Goal: Book appointment/travel/reservation

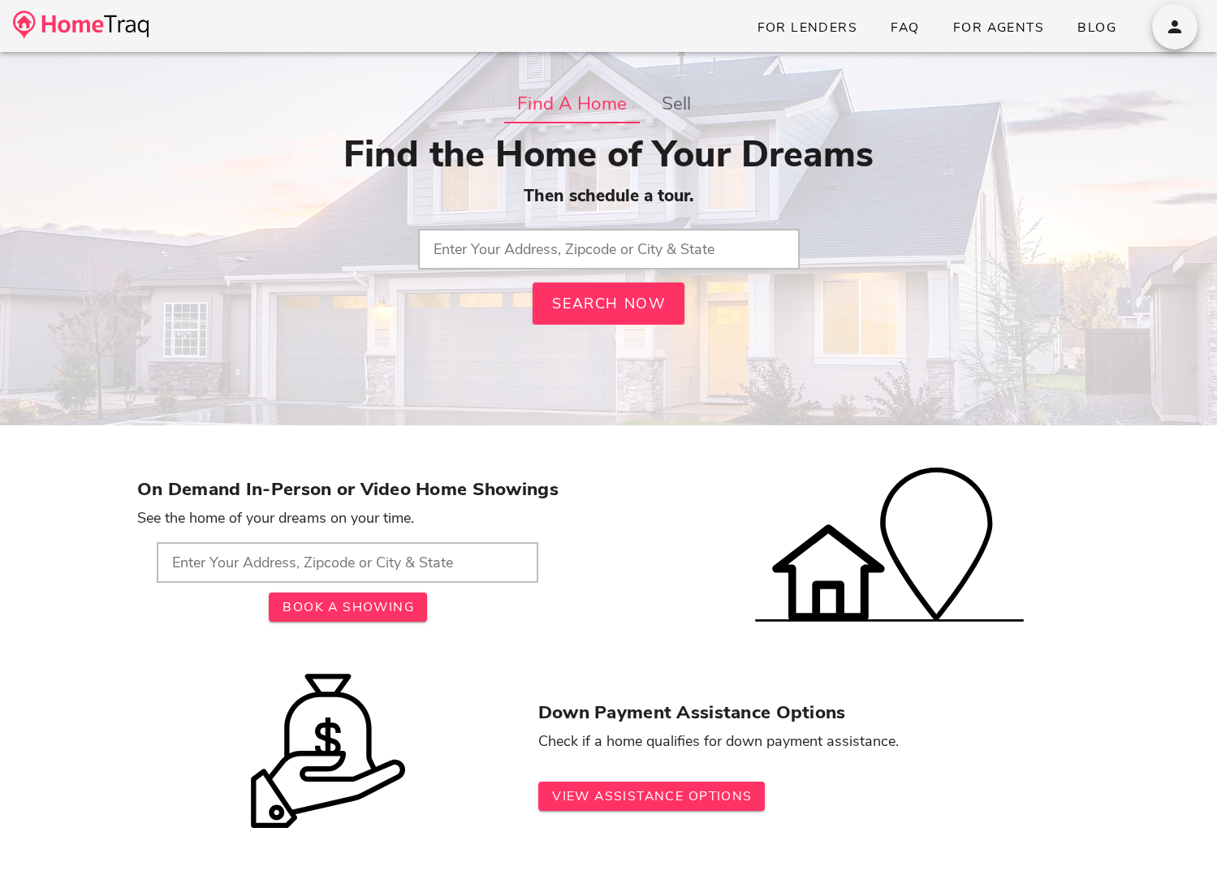
click at [673, 239] on input "text" at bounding box center [608, 249] width 381 height 41
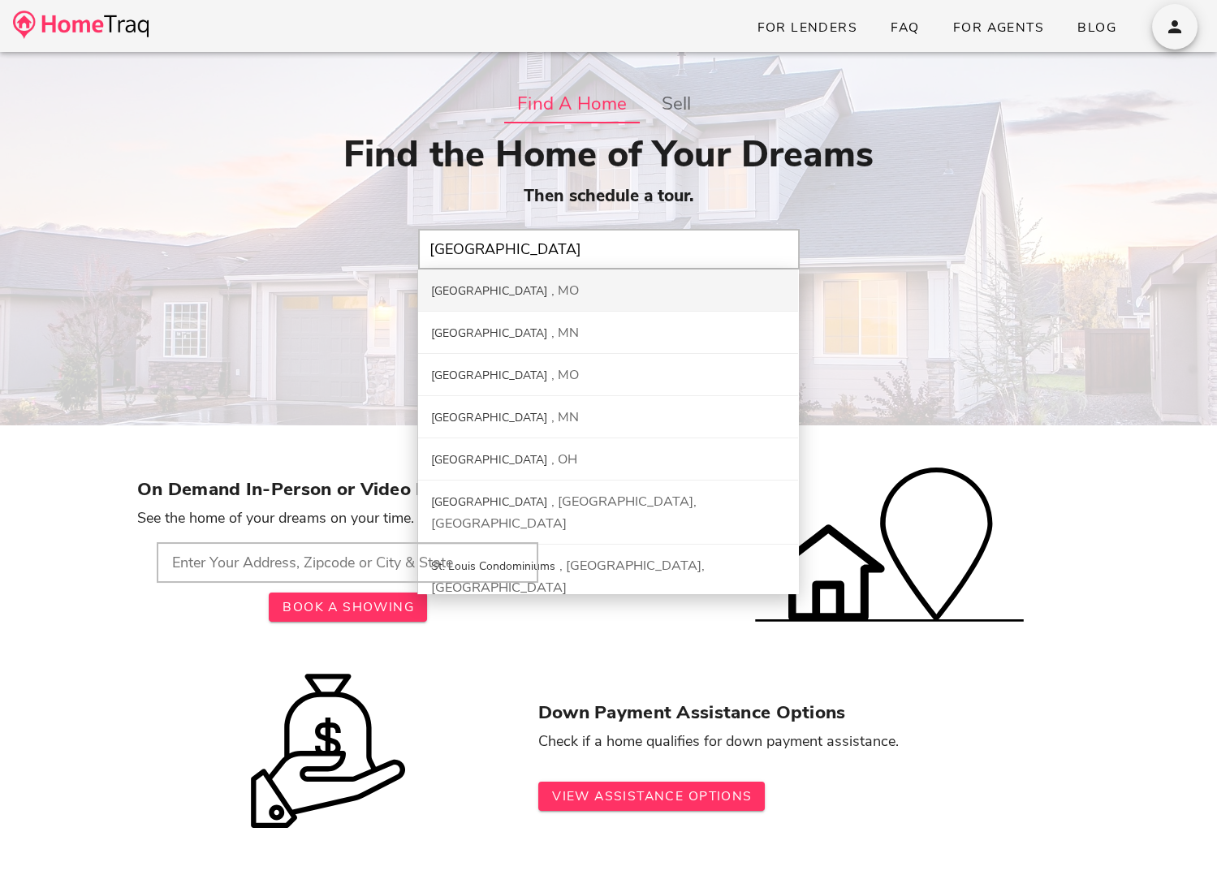
click at [657, 295] on div "St. Louis City MO" at bounding box center [608, 290] width 380 height 42
type input "St. Louis City, MO"
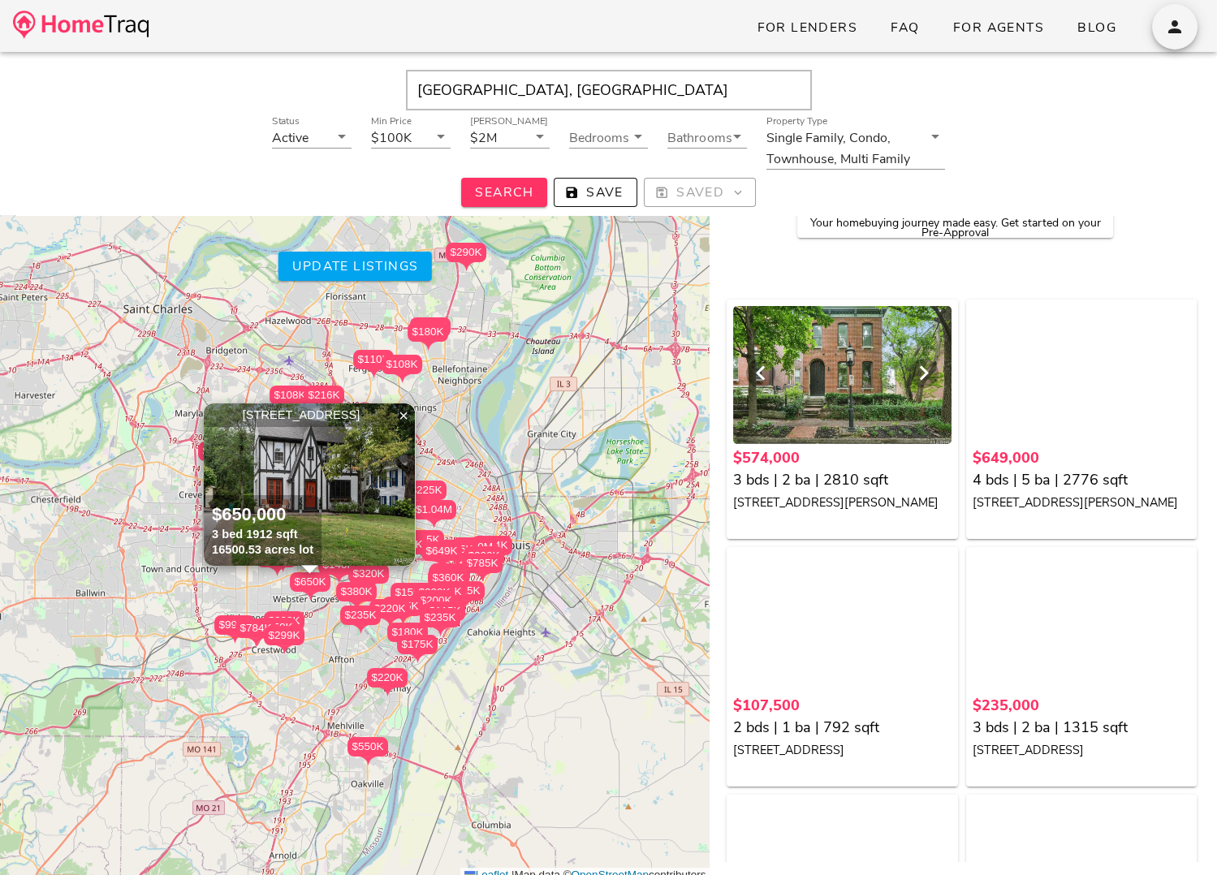
click at [854, 384] on div at bounding box center [842, 375] width 218 height 138
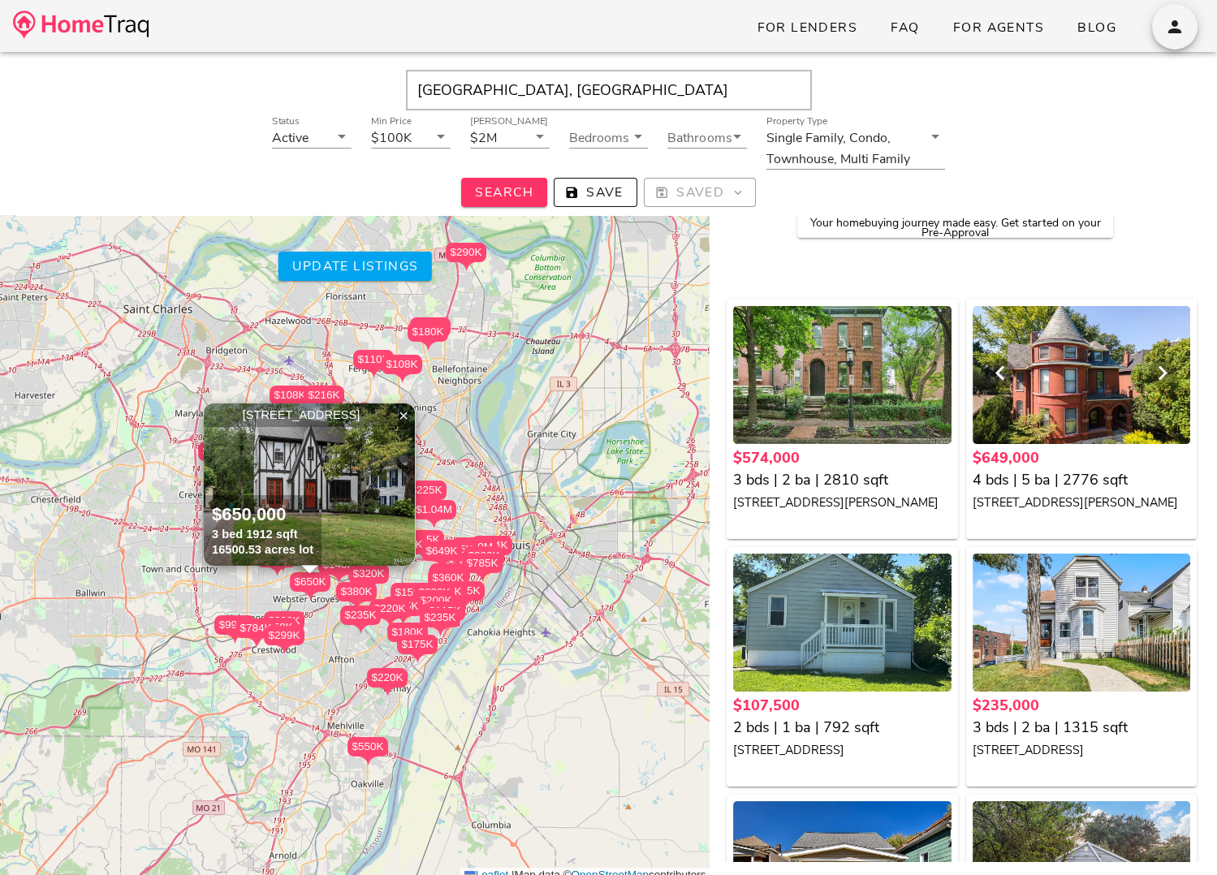
click at [1049, 387] on div at bounding box center [1081, 375] width 218 height 138
drag, startPoint x: 578, startPoint y: 95, endPoint x: 344, endPoint y: 68, distance: 235.3
click at [342, 70] on div "St. Louis, MO" at bounding box center [608, 90] width 1168 height 41
paste input "2425 Johnstown Drive Florissant, MO 63033"
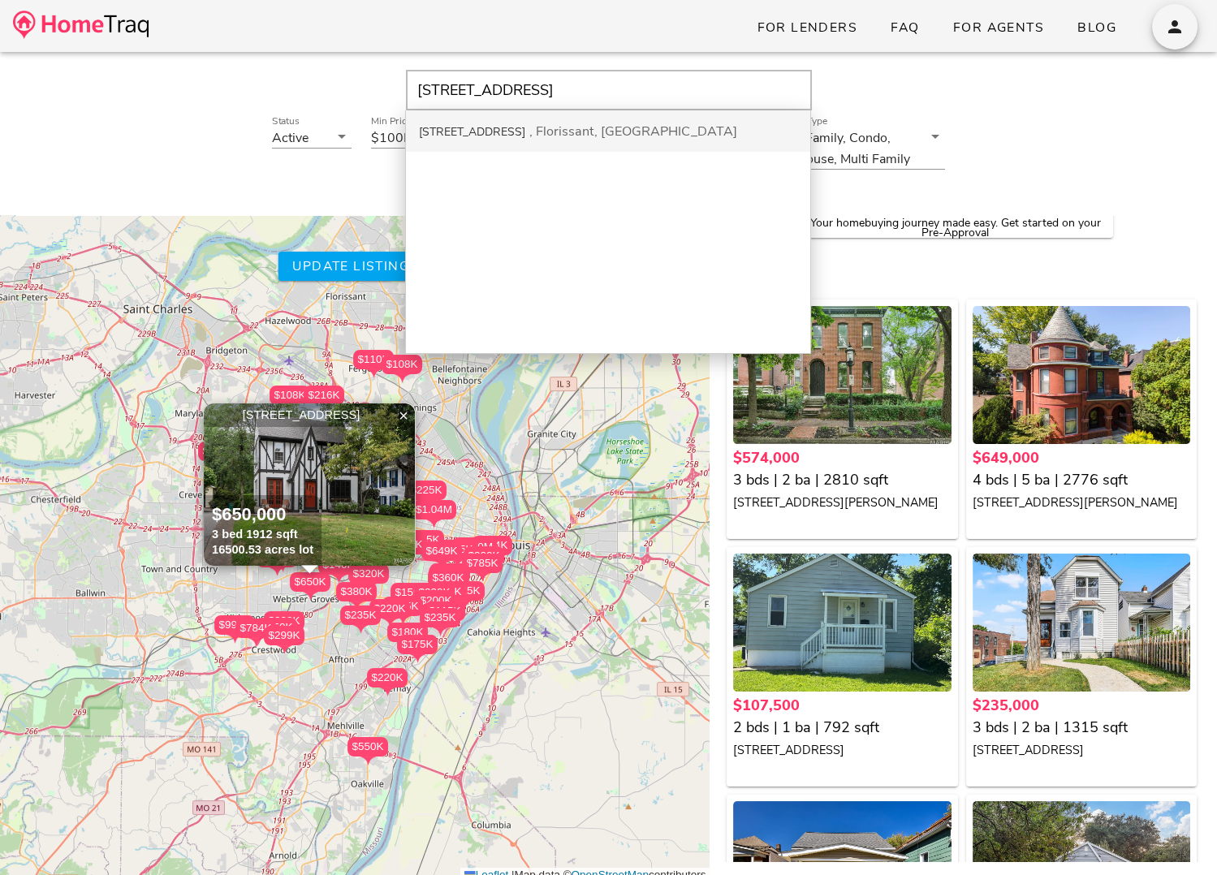
click at [480, 131] on div "2425 Johnstown Dr" at bounding box center [472, 131] width 106 height 15
type input "2425 Johnstown Dr, Florissant, MO, 63033"
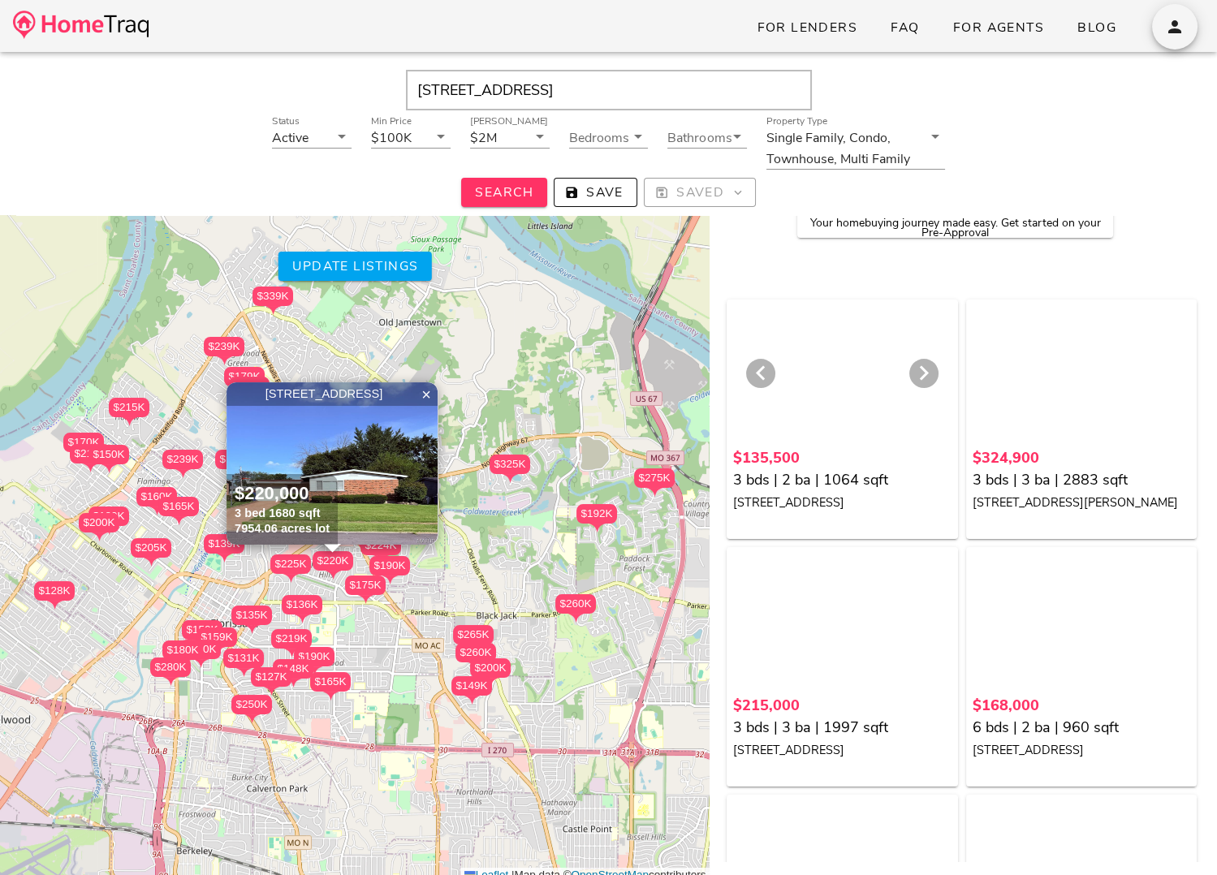
click at [842, 365] on div at bounding box center [842, 375] width 218 height 138
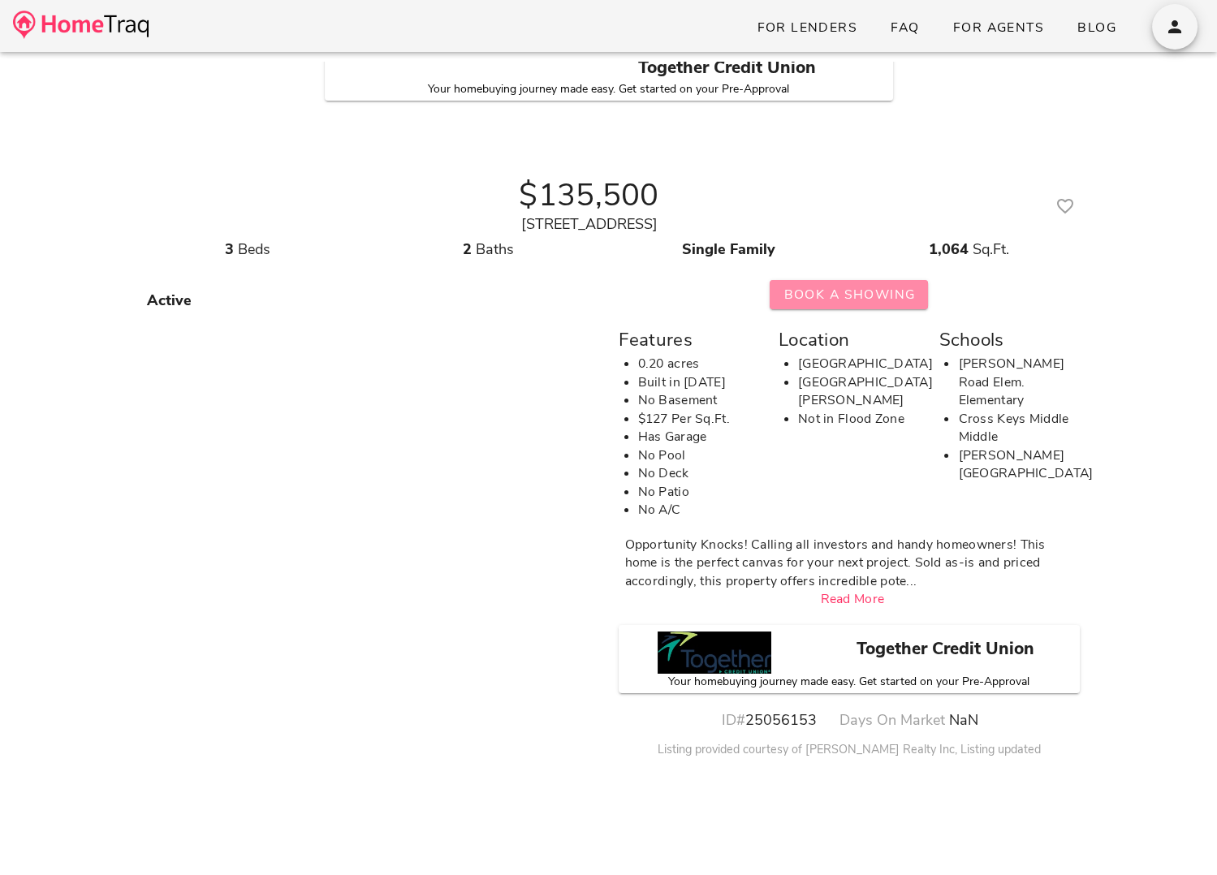
click at [819, 297] on span "Book A Showing" at bounding box center [848, 295] width 132 height 18
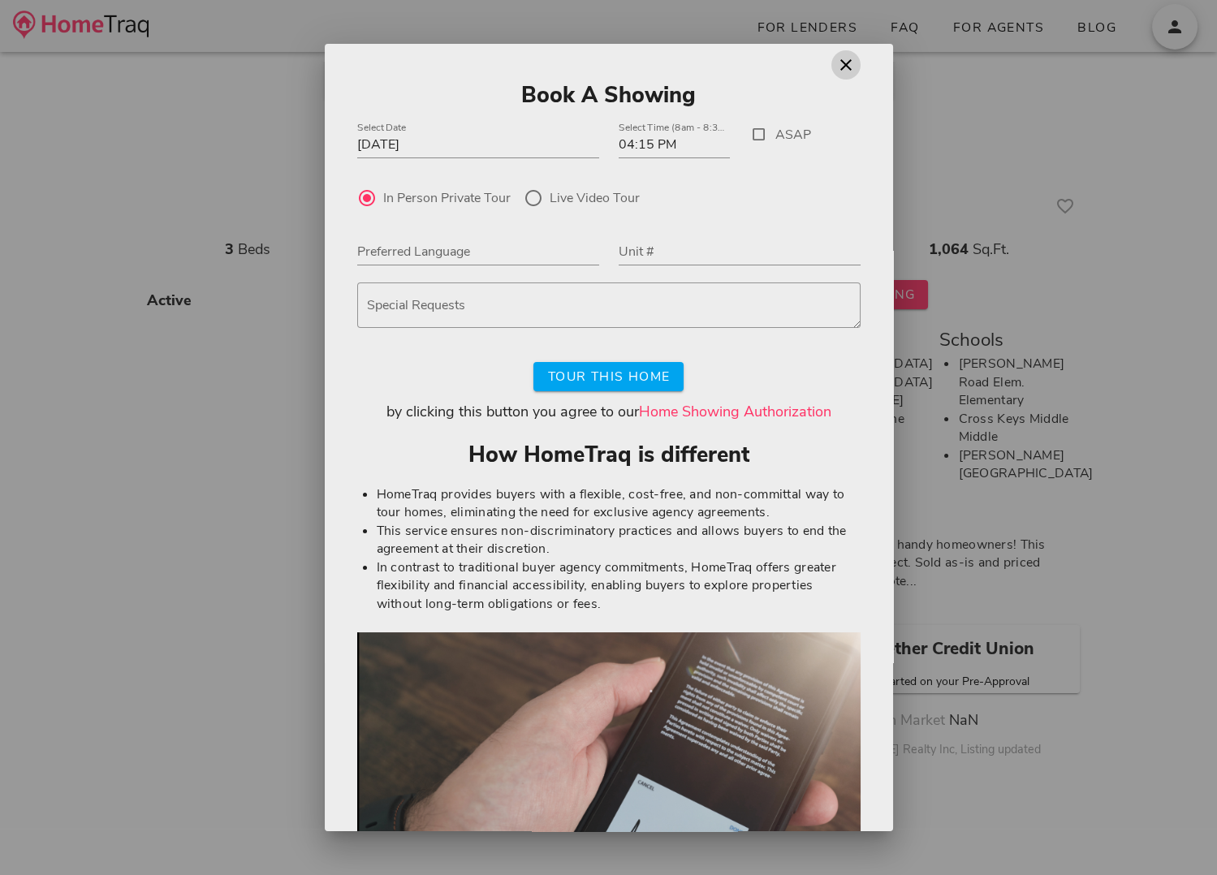
click at [840, 59] on icon "button" at bounding box center [845, 64] width 19 height 19
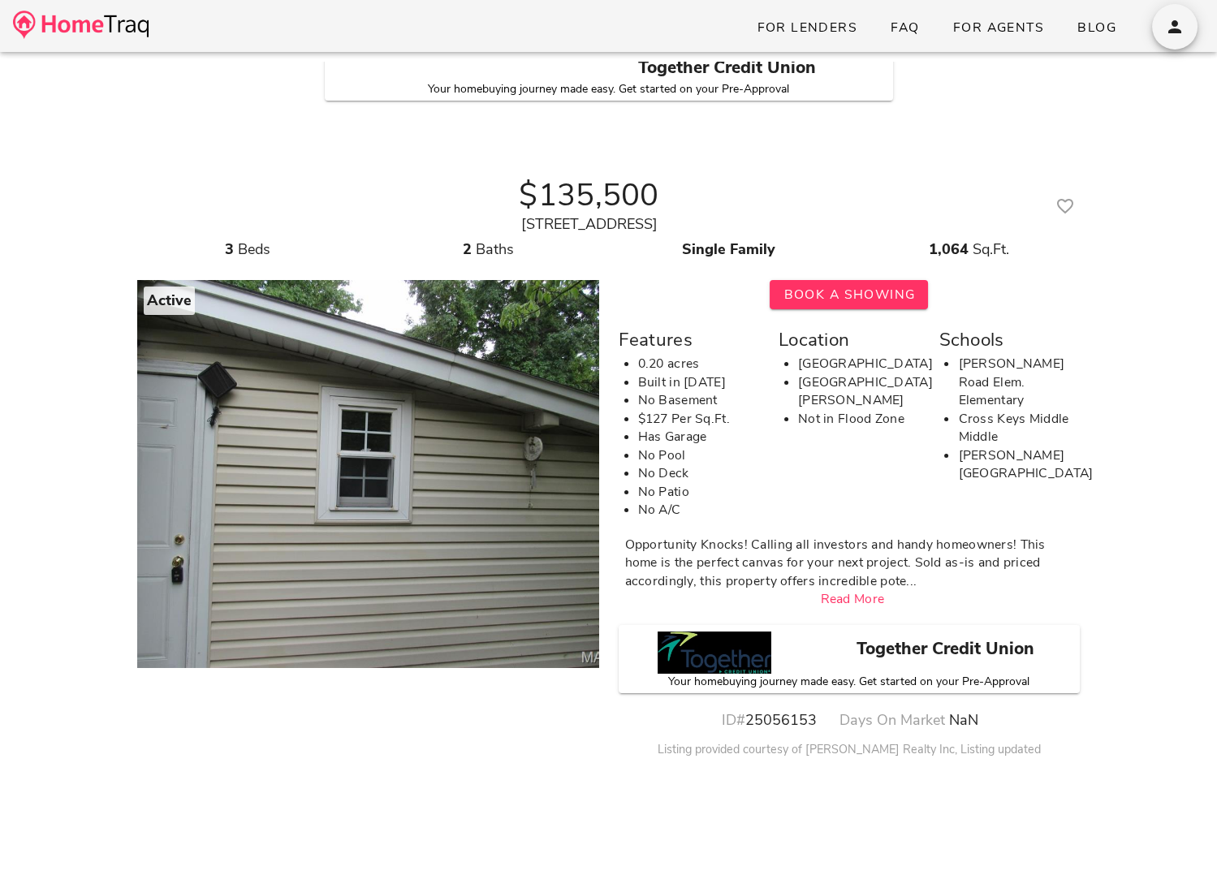
click at [713, 185] on div "$135,500 [STREET_ADDRESS]" at bounding box center [588, 206] width 903 height 58
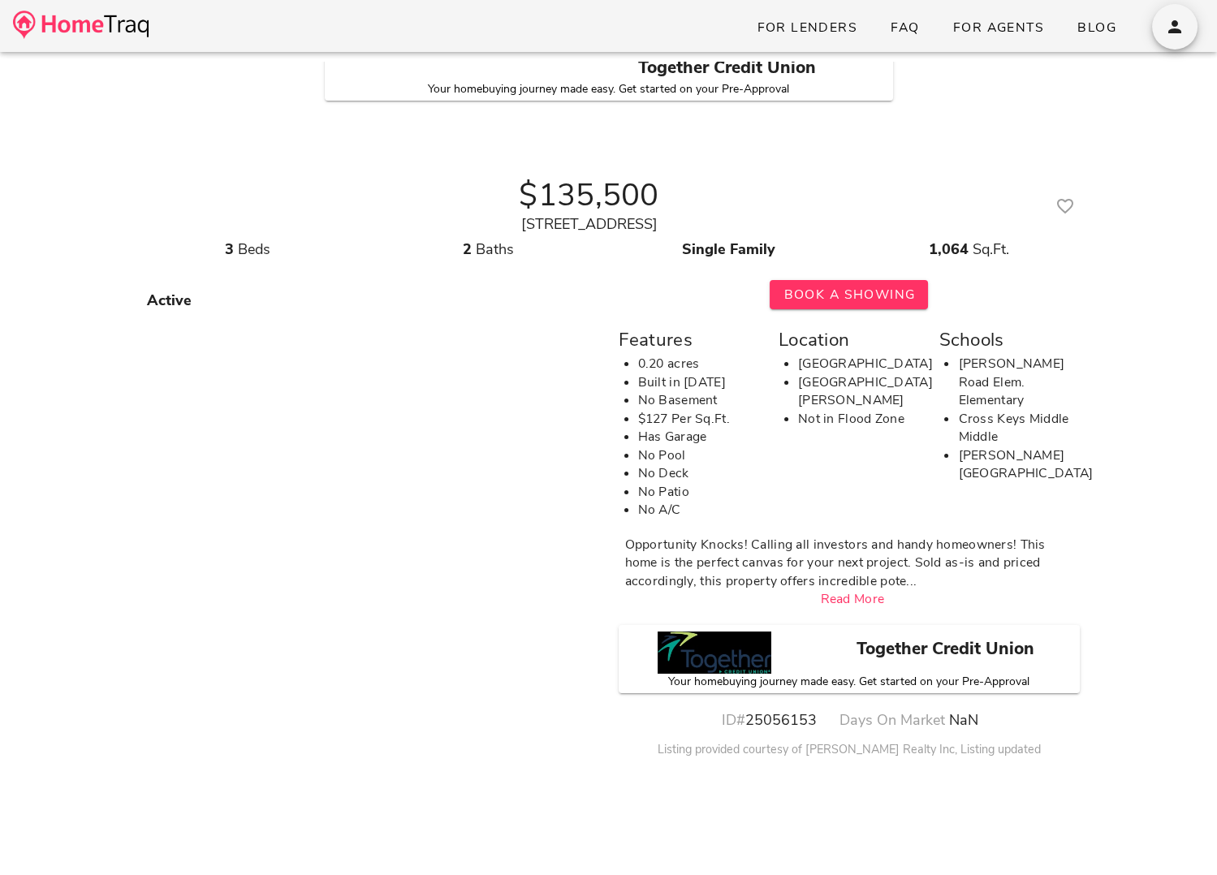
drag, startPoint x: 740, startPoint y: 218, endPoint x: 411, endPoint y: 218, distance: 328.7
click at [411, 218] on div "[STREET_ADDRESS]" at bounding box center [588, 224] width 903 height 22
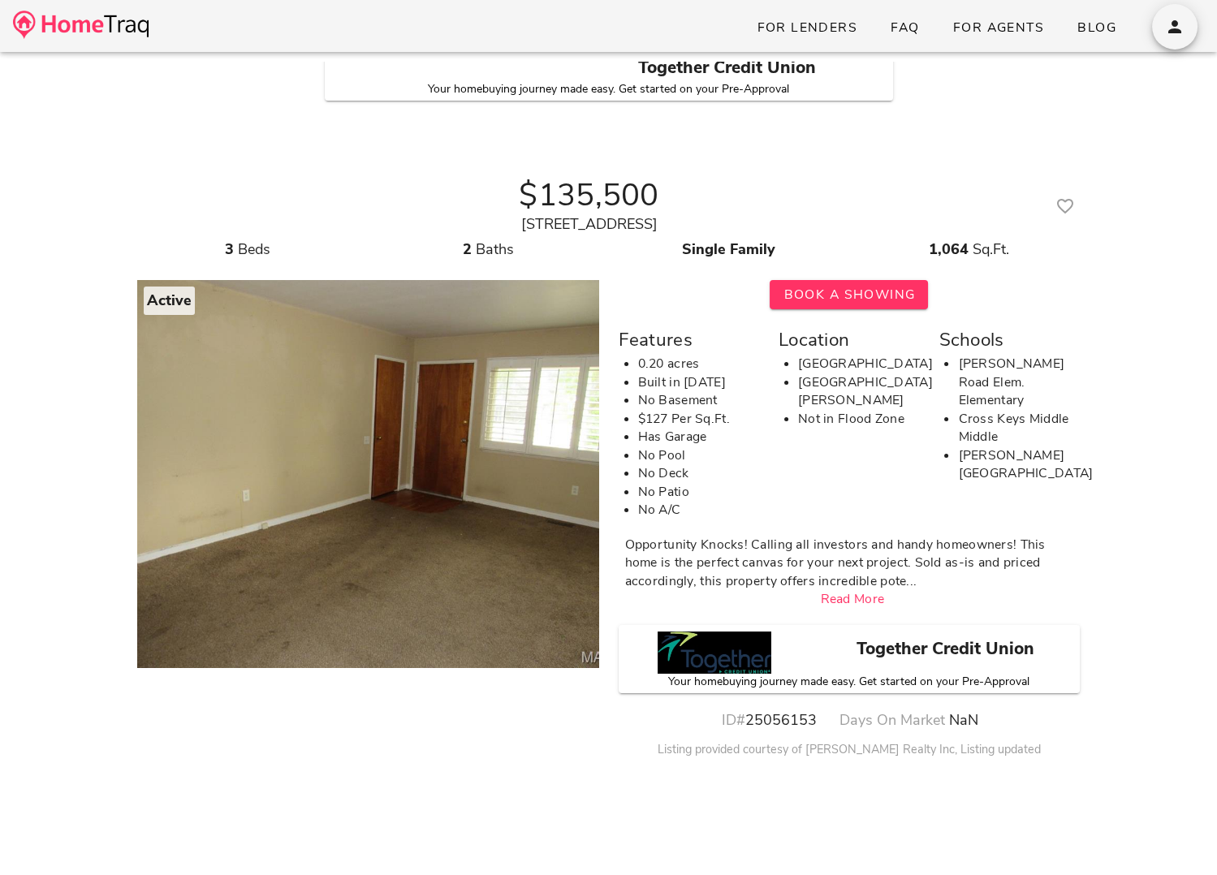
copy div "[STREET_ADDRESS]"
